Goal: Find specific page/section: Find specific page/section

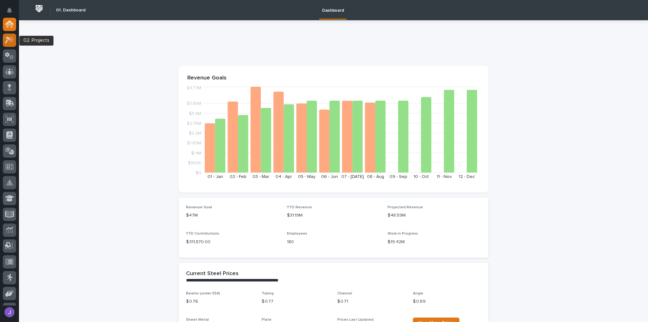
click at [4, 44] on div at bounding box center [9, 40] width 13 height 13
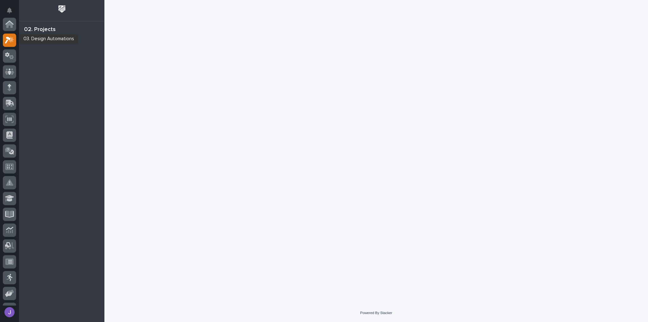
scroll to position [16, 0]
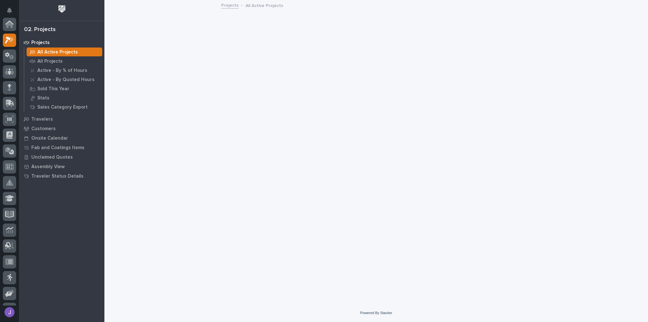
scroll to position [16, 0]
click at [45, 60] on p "All Projects" at bounding box center [49, 62] width 25 height 6
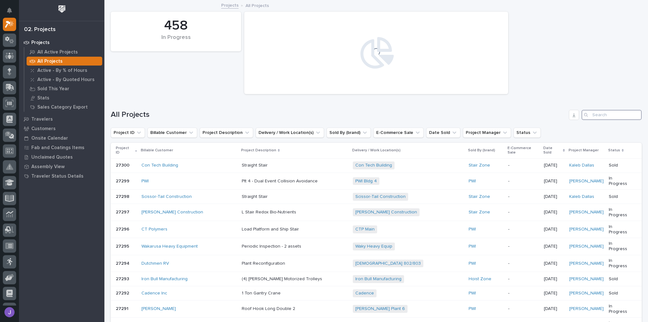
click at [594, 116] on input "Search" at bounding box center [612, 115] width 60 height 10
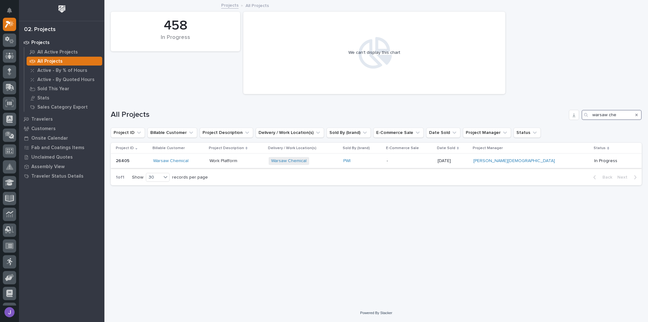
type input "warsaw che"
click at [204, 158] on div "Warsaw Chemical" at bounding box center [178, 160] width 51 height 5
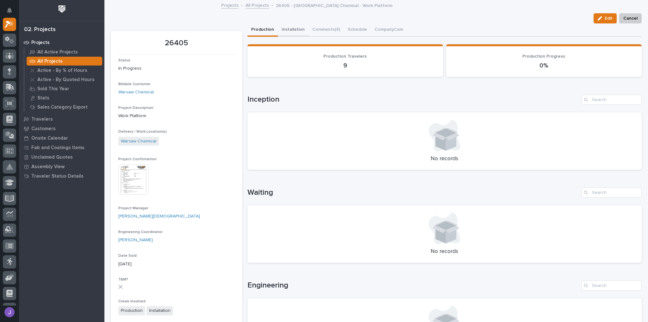
click at [290, 28] on button "Installation" at bounding box center [293, 29] width 31 height 13
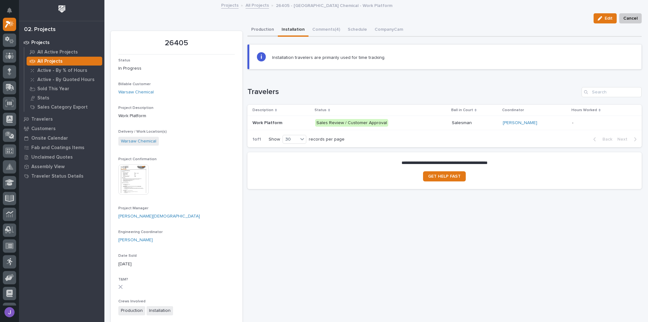
click at [267, 25] on button "Production" at bounding box center [263, 29] width 30 height 13
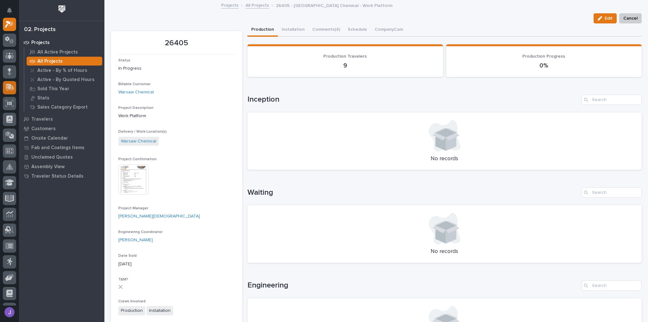
click at [13, 88] on icon at bounding box center [10, 87] width 8 height 6
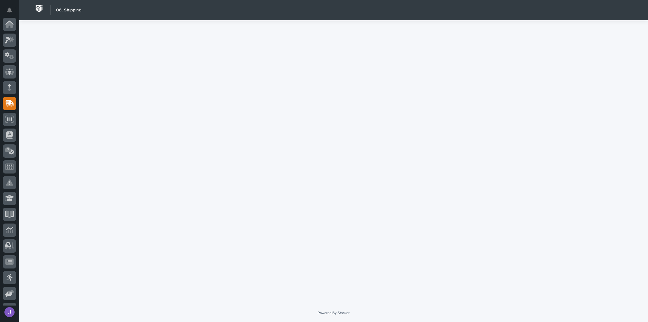
scroll to position [79, 0]
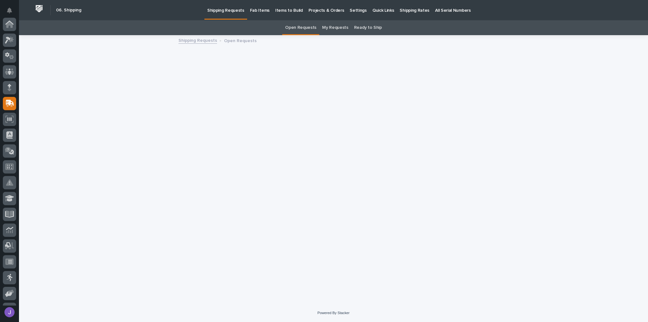
scroll to position [79, 0]
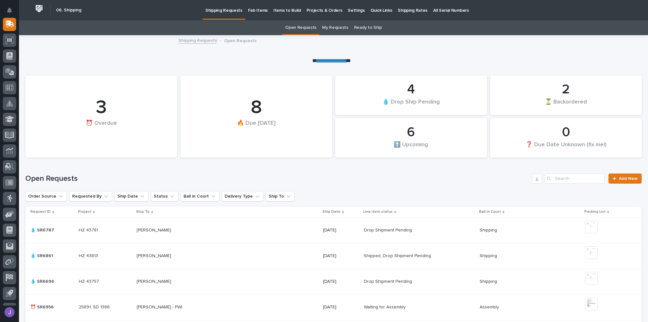
click at [257, 9] on p "Fab Items" at bounding box center [258, 6] width 20 height 13
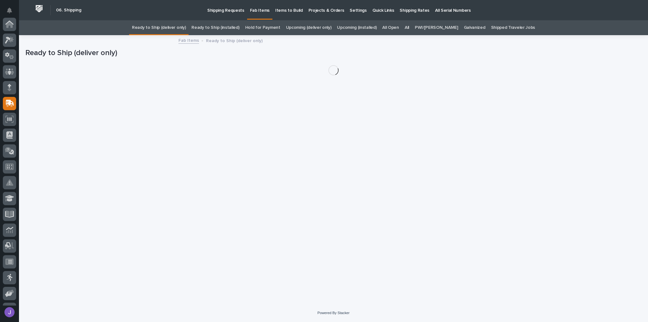
scroll to position [79, 0]
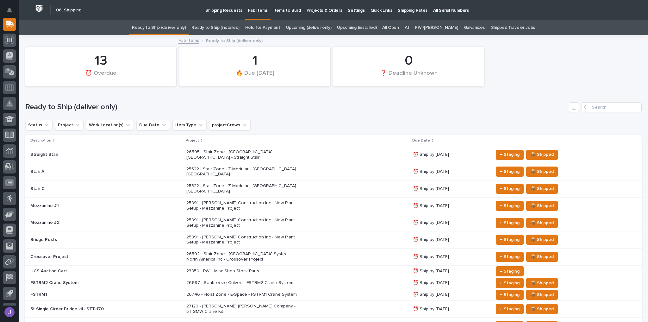
click at [365, 28] on link "Upcoming (installed)" at bounding box center [357, 27] width 40 height 15
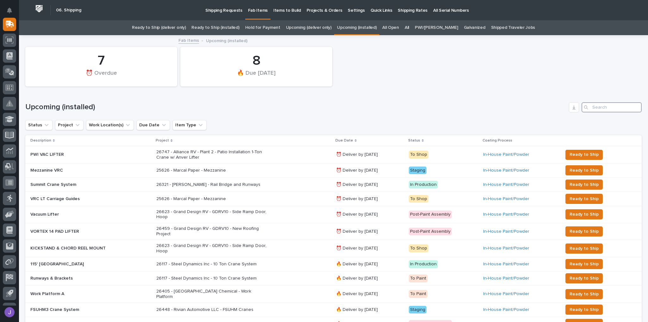
click at [594, 106] on input "Search" at bounding box center [612, 107] width 60 height 10
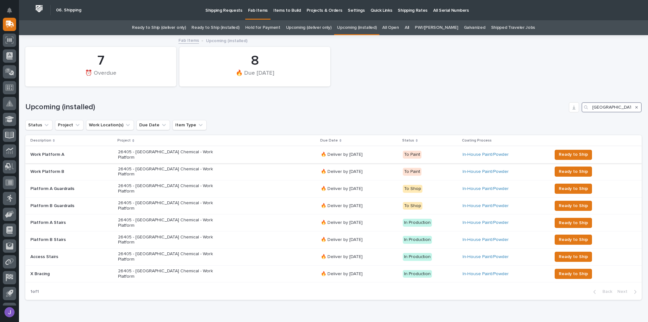
type input "[GEOGRAPHIC_DATA]"
click at [88, 154] on p at bounding box center [71, 154] width 83 height 5
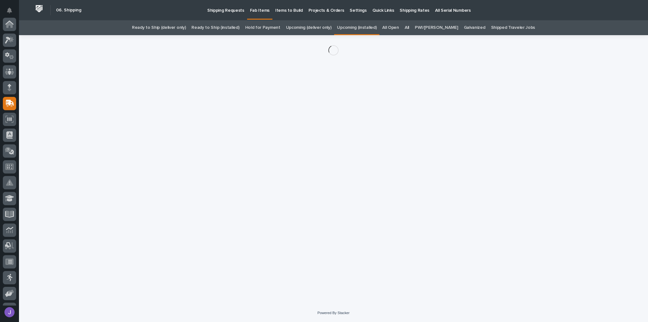
scroll to position [79, 0]
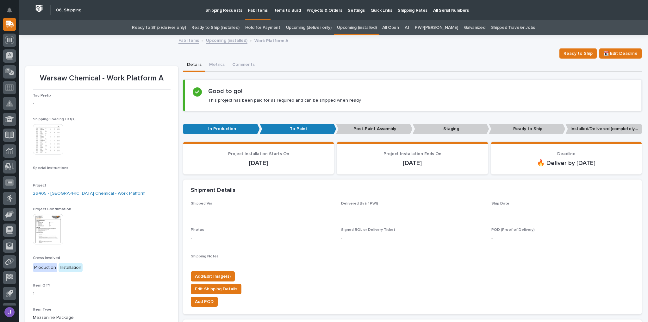
click at [296, 202] on p "Shipped Via" at bounding box center [262, 203] width 143 height 4
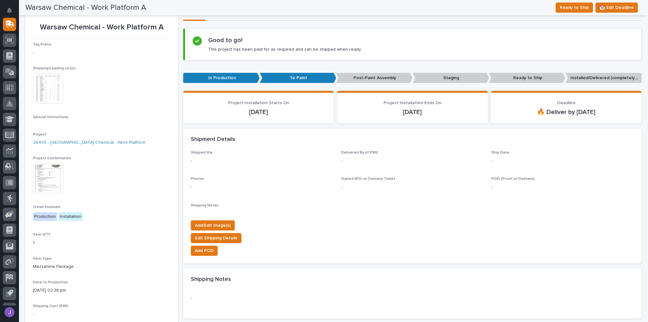
scroll to position [51, 0]
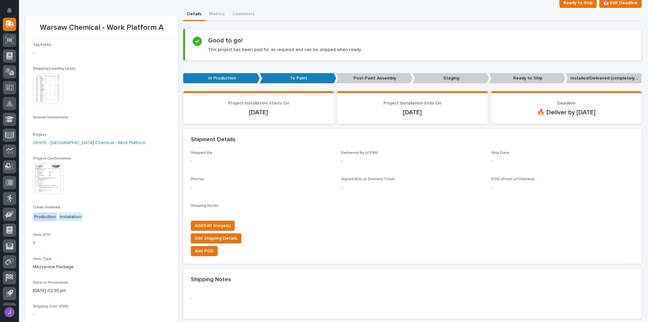
click at [47, 83] on img at bounding box center [48, 88] width 30 height 30
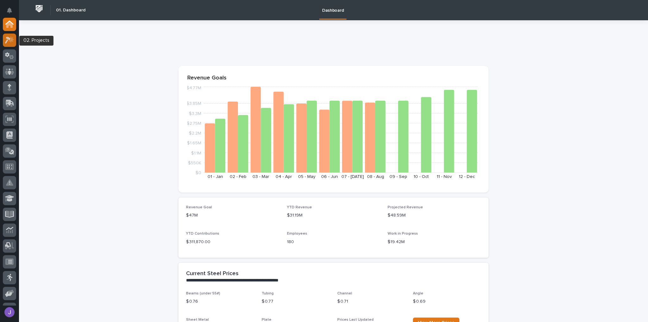
click at [6, 41] on icon at bounding box center [8, 40] width 6 height 7
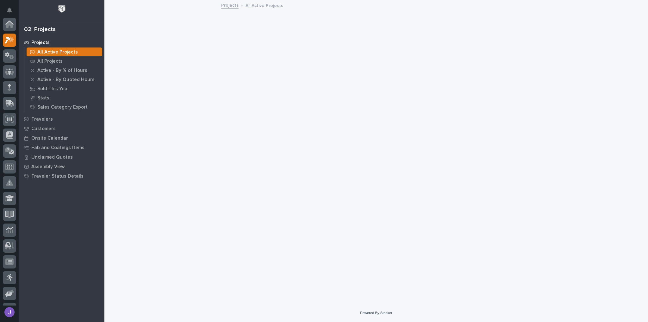
scroll to position [16, 0]
click at [52, 62] on p "All Projects" at bounding box center [49, 62] width 25 height 6
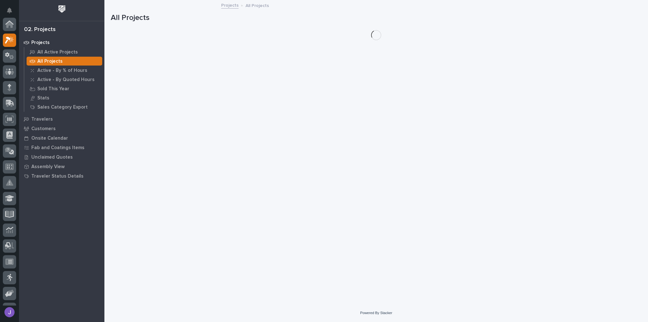
scroll to position [16, 0]
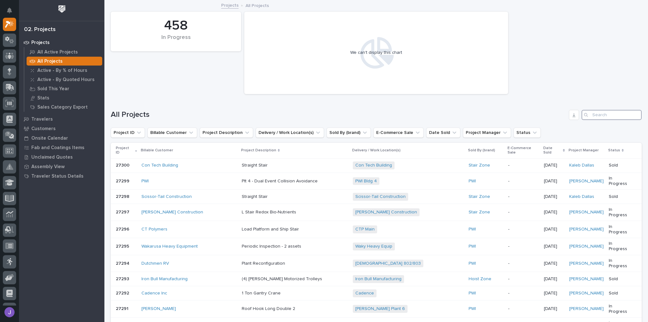
click at [603, 114] on input "Search" at bounding box center [612, 115] width 60 height 10
